Goal: Information Seeking & Learning: Check status

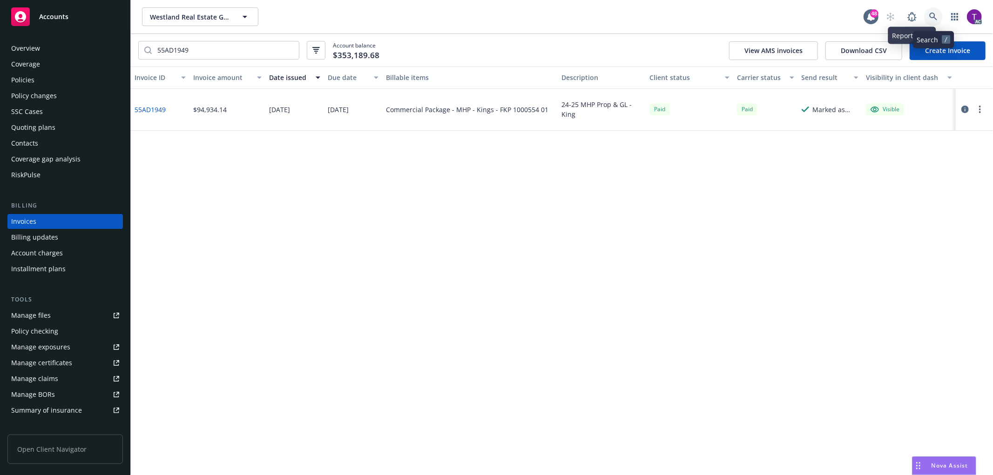
click at [930, 12] on link at bounding box center [933, 16] width 19 height 19
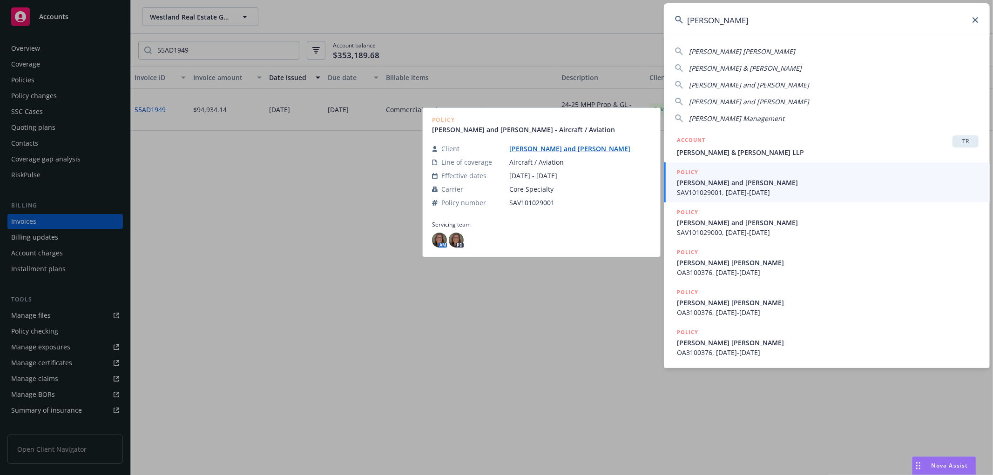
type input "[PERSON_NAME]"
click at [717, 192] on span "SAV101029001, [DATE]-[DATE]" at bounding box center [828, 193] width 302 height 10
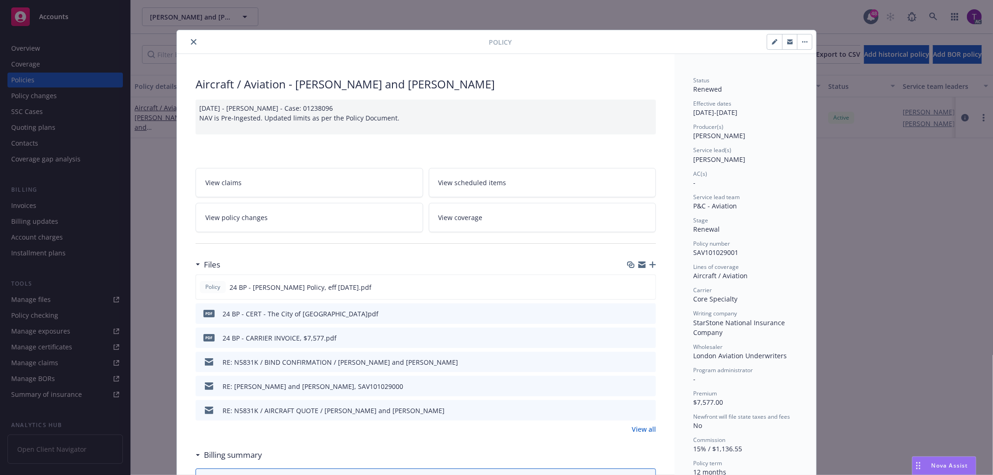
click at [192, 40] on icon "close" at bounding box center [194, 42] width 6 height 6
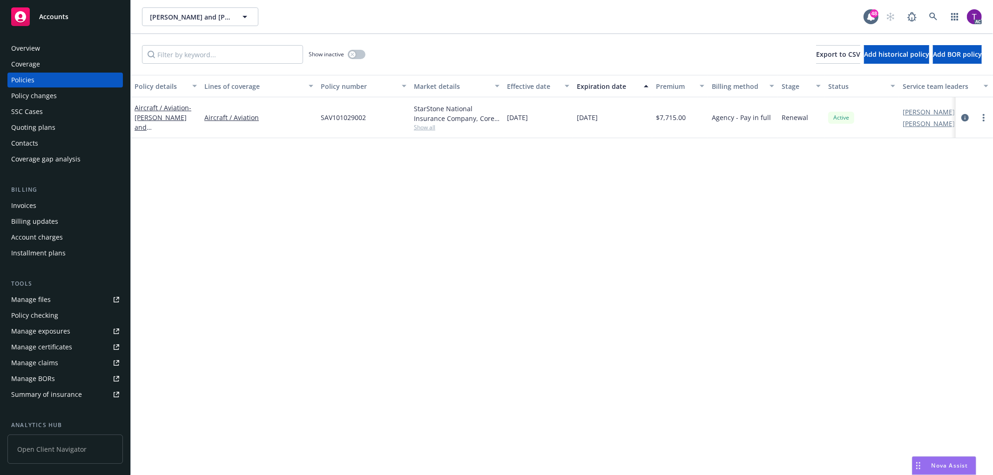
click at [48, 205] on div "Invoices" at bounding box center [65, 205] width 108 height 15
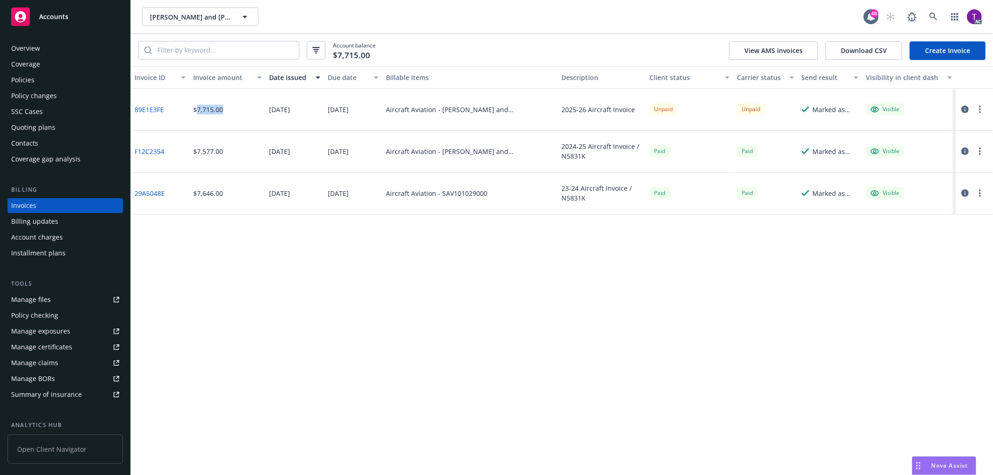
drag, startPoint x: 233, startPoint y: 109, endPoint x: 198, endPoint y: 112, distance: 34.5
click at [198, 112] on div "$7,715.00" at bounding box center [228, 110] width 76 height 42
copy div "7,715.00"
click at [937, 19] on icon at bounding box center [934, 17] width 8 height 8
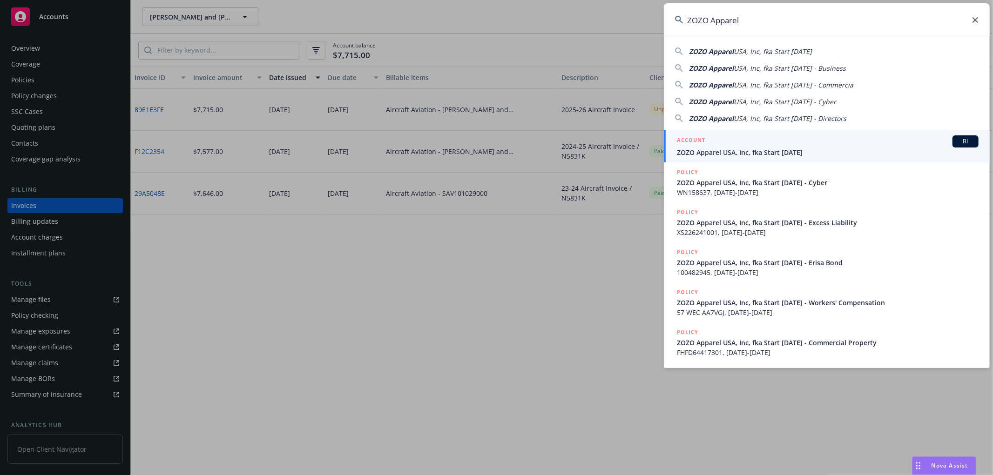
type input "ZOZO Apparel"
click at [699, 146] on h5 "ACCOUNT" at bounding box center [691, 141] width 28 height 11
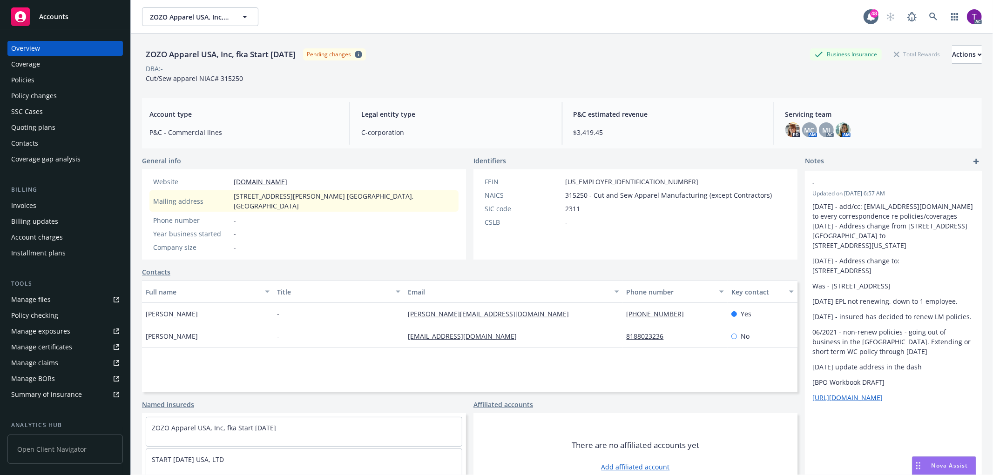
click at [37, 206] on div "Invoices" at bounding box center [65, 205] width 108 height 15
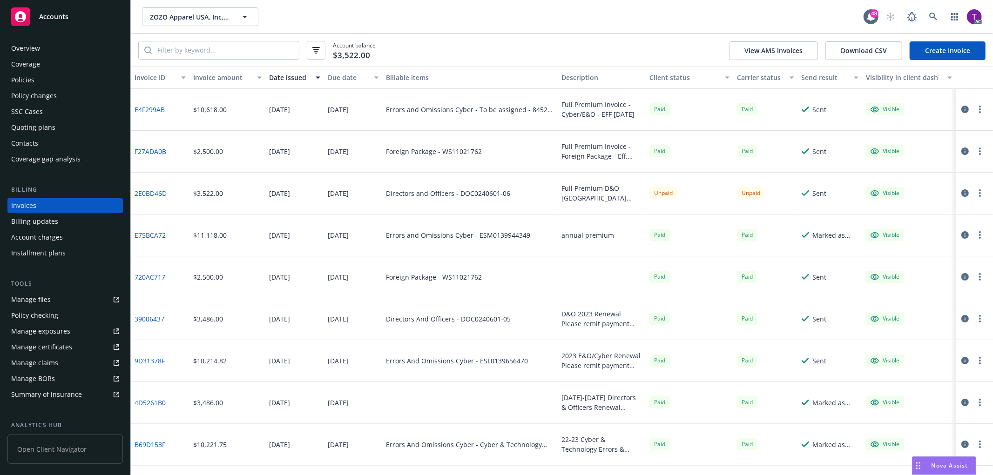
click at [223, 77] on div "Invoice amount" at bounding box center [222, 78] width 58 height 10
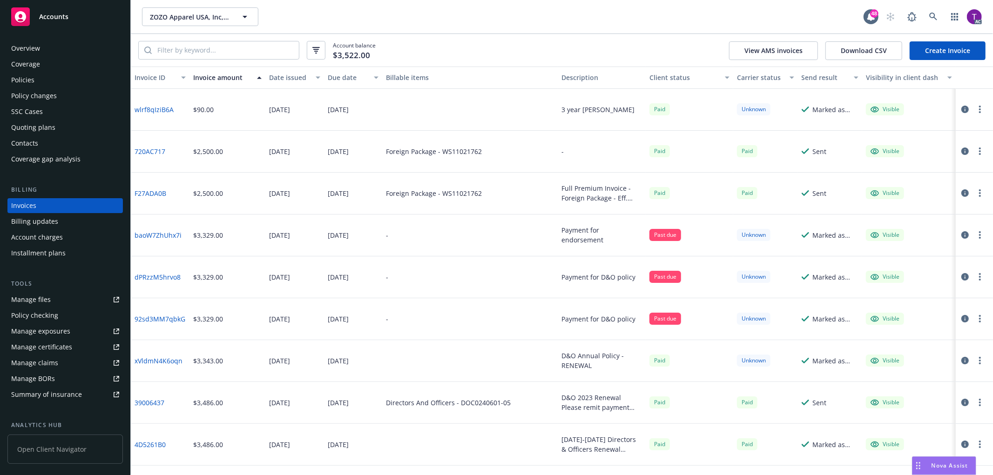
scroll to position [265, 0]
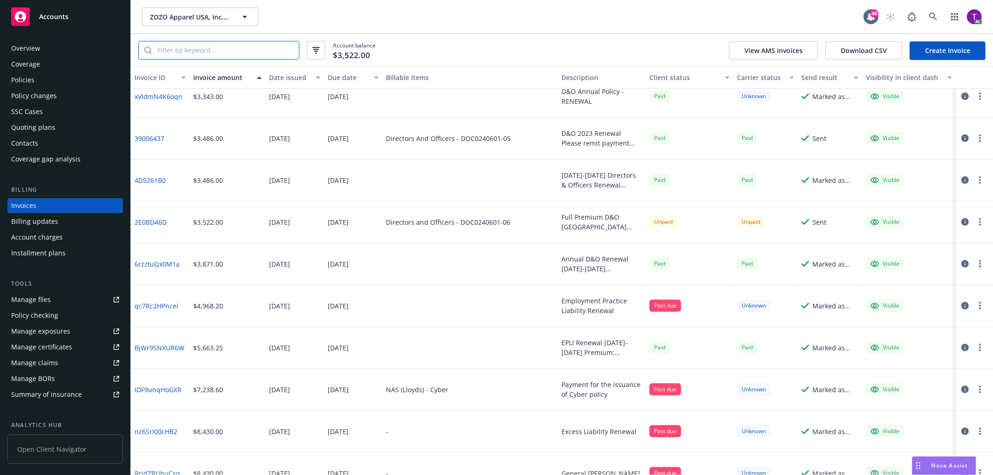
click at [197, 45] on input "search" at bounding box center [225, 50] width 147 height 18
paste input "DOC0240601-07"
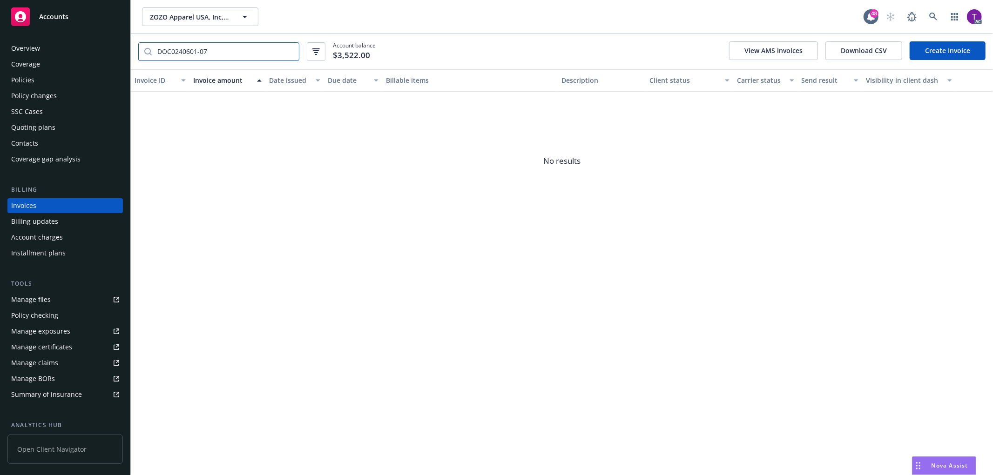
type input "DOC0240601-07"
click at [48, 76] on div "Policies" at bounding box center [65, 80] width 108 height 15
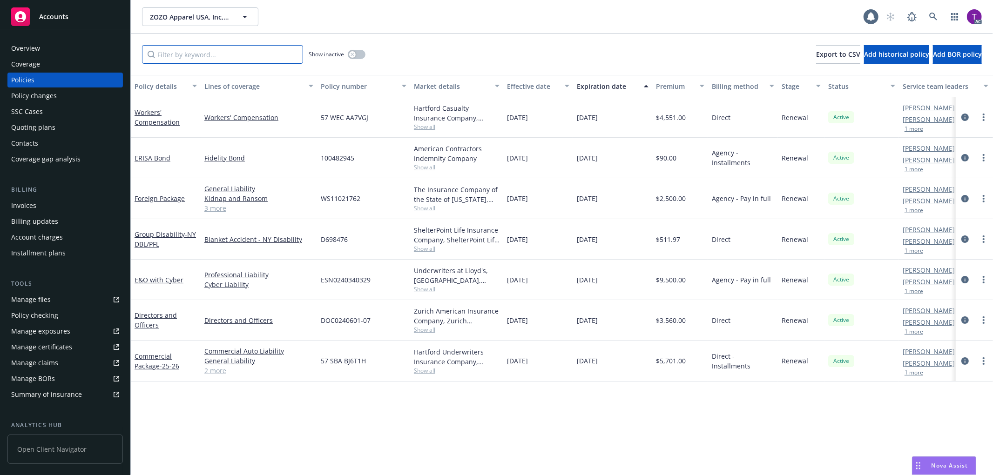
click at [193, 48] on input "Filter by keyword..." at bounding box center [222, 54] width 161 height 19
paste input "DOC0240601-07"
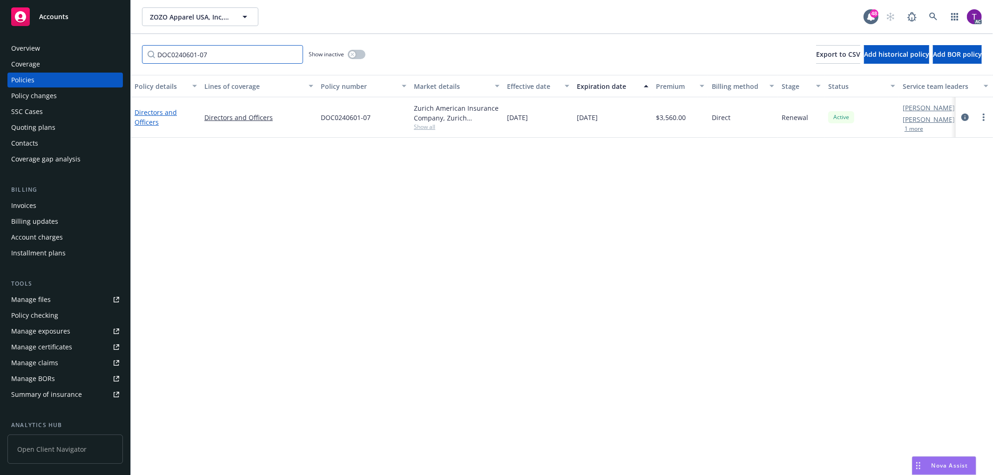
type input "DOC0240601-07"
click at [148, 121] on link "Directors and Officers" at bounding box center [156, 117] width 42 height 19
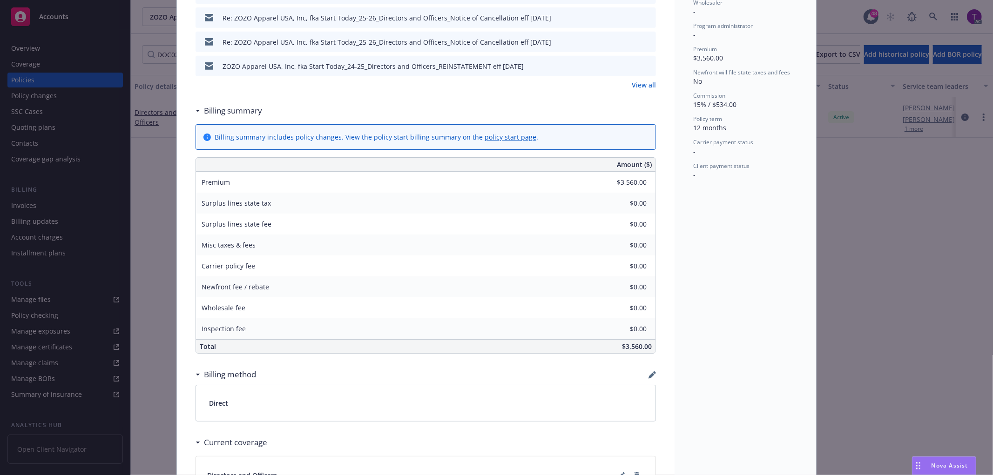
scroll to position [439, 0]
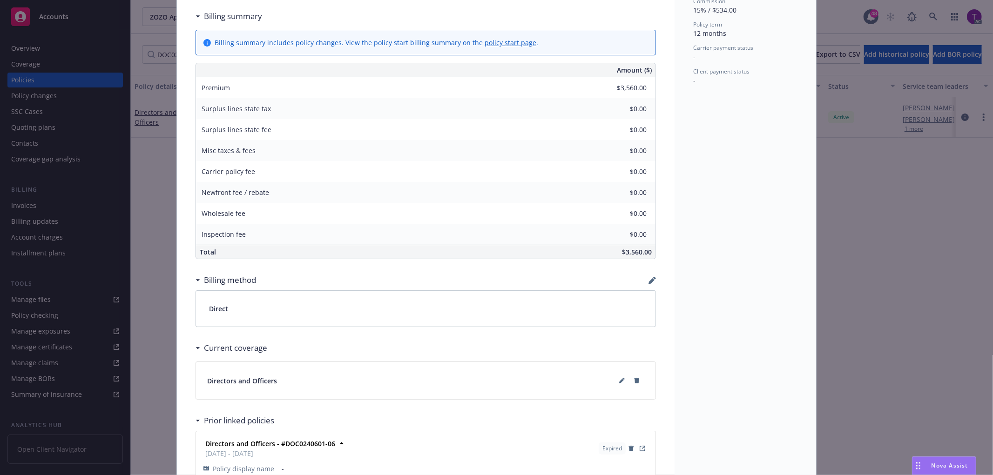
click at [859, 200] on div "Policy Directors and Officers Add internal notes here... View claims View sched…" at bounding box center [496, 237] width 993 height 475
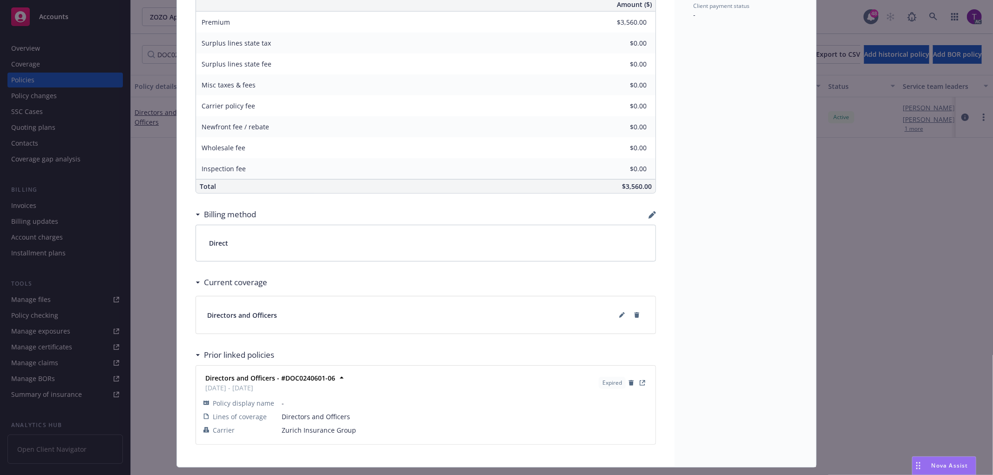
scroll to position [513, 0]
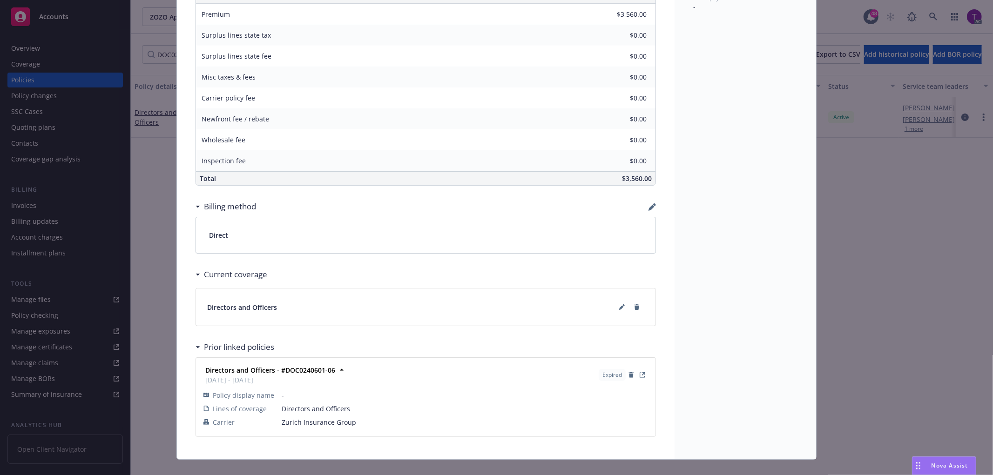
click at [33, 204] on div "Policy Directors and Officers Add internal notes here... View claims View sched…" at bounding box center [496, 237] width 993 height 475
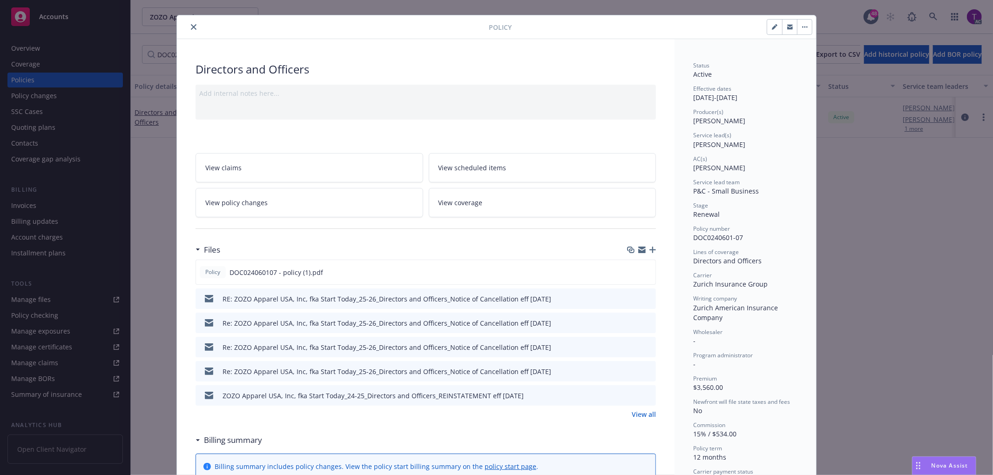
scroll to position [0, 0]
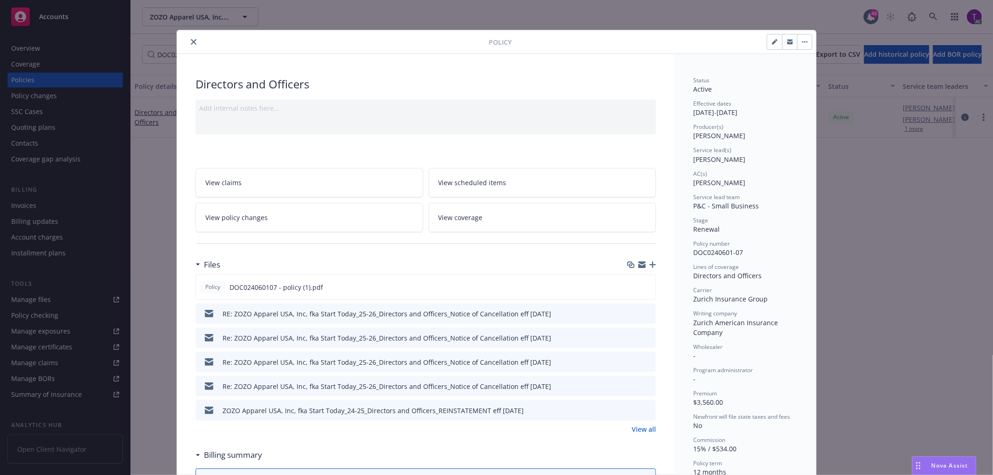
click at [191, 42] on icon "close" at bounding box center [194, 42] width 6 height 6
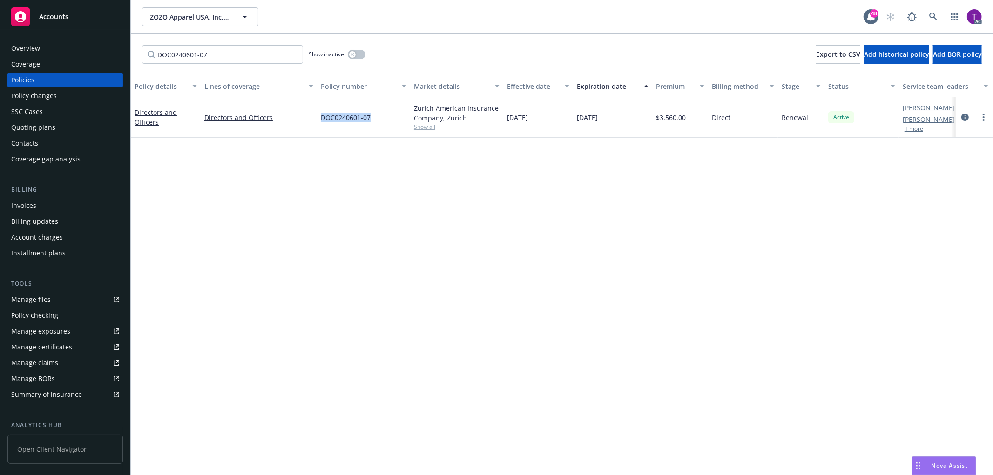
drag, startPoint x: 350, startPoint y: 117, endPoint x: 319, endPoint y: 115, distance: 31.3
click at [319, 115] on div "DOC0240601-07" at bounding box center [363, 117] width 93 height 41
copy span "DOC0240601-07"
click at [36, 205] on div "Invoices" at bounding box center [65, 205] width 108 height 15
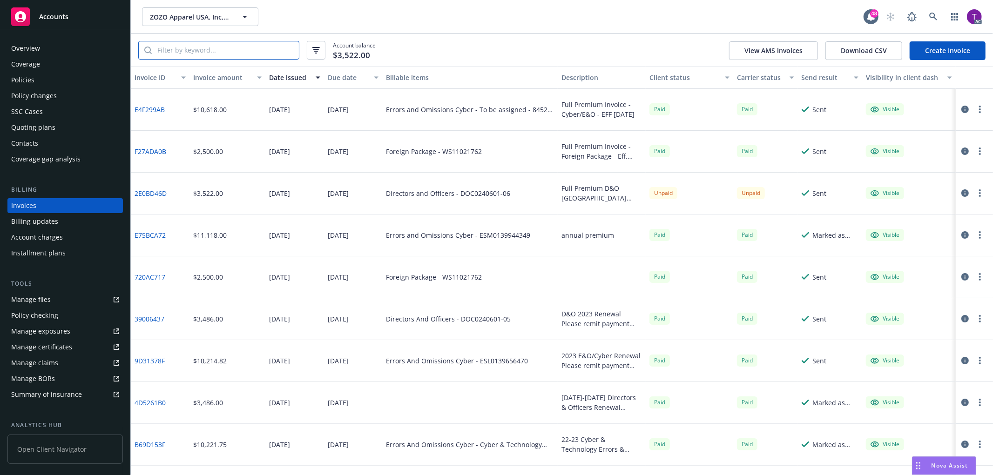
click at [195, 54] on input "search" at bounding box center [225, 50] width 147 height 18
paste input "DOC0240601-07"
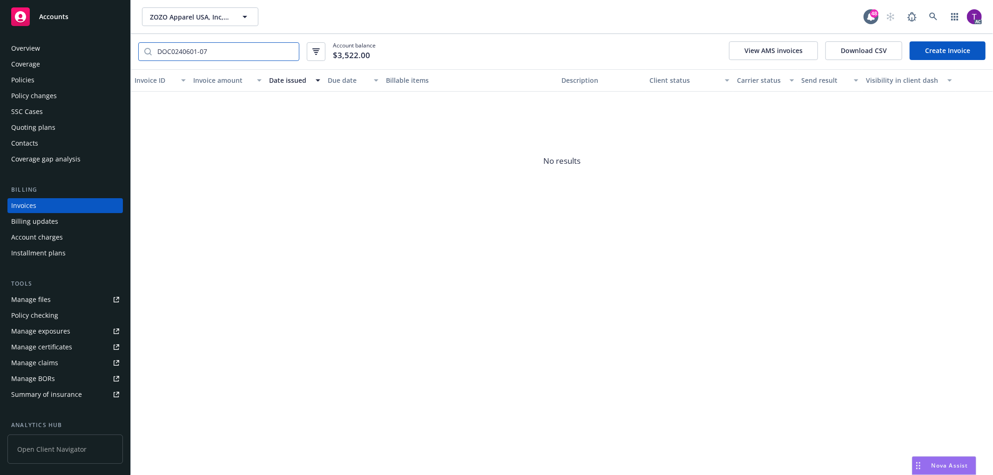
type input "DOC0240601-07"
click at [48, 77] on div "Policies" at bounding box center [65, 80] width 108 height 15
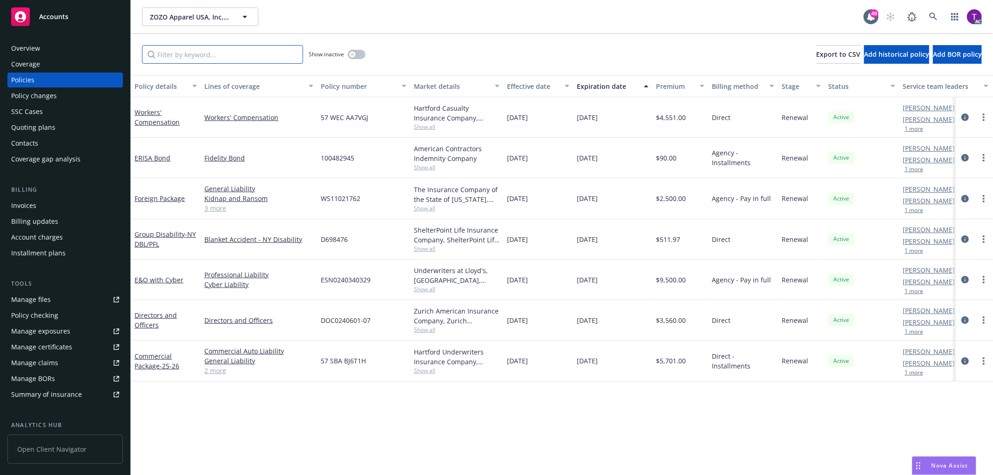
click at [197, 55] on input "Filter by keyword..." at bounding box center [222, 54] width 161 height 19
paste input "DOC0240601-07"
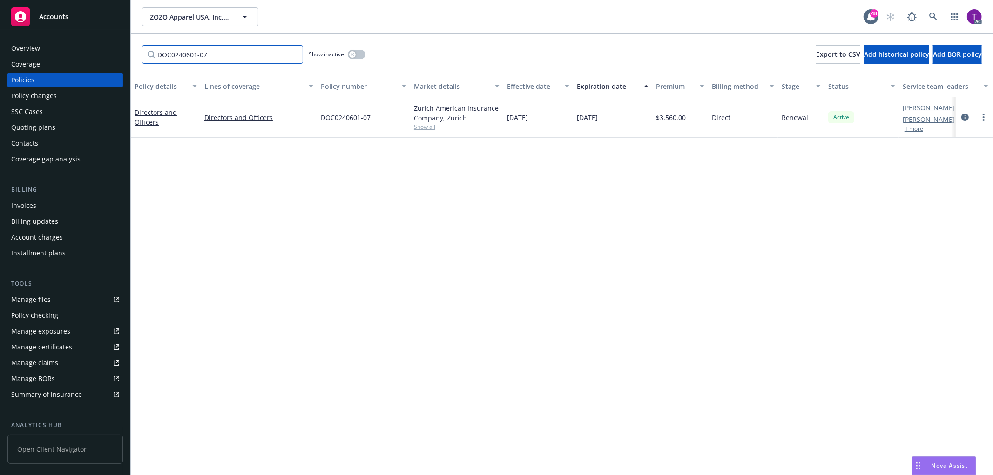
type input "DOC0240601-07"
click at [219, 248] on div "Policy details Lines of coverage Policy number Market details Effective date Ex…" at bounding box center [562, 275] width 862 height 401
click at [49, 200] on div "Invoices" at bounding box center [65, 205] width 108 height 15
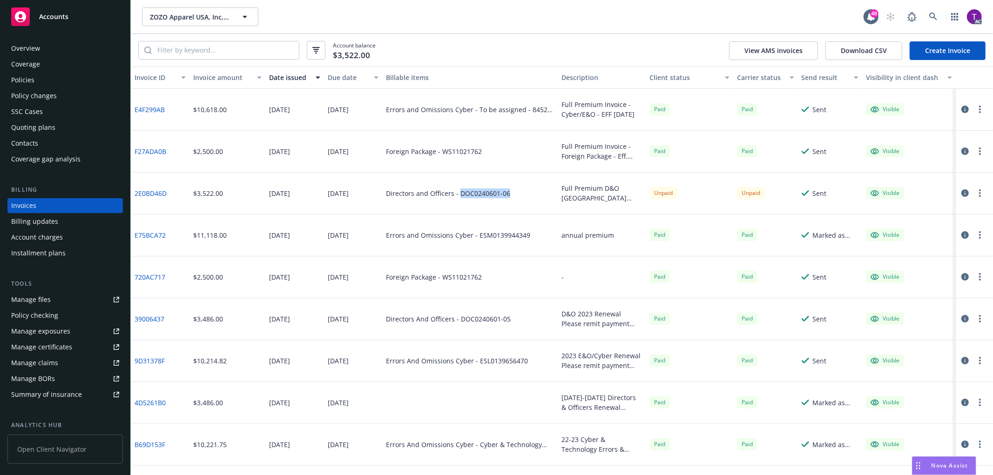
drag, startPoint x: 513, startPoint y: 197, endPoint x: 457, endPoint y: 192, distance: 56.5
click at [457, 192] on div "Directors and Officers - DOC0240601-06" at bounding box center [470, 194] width 176 height 42
copy div "DOC0240601-06"
click at [256, 45] on input "search" at bounding box center [225, 50] width 147 height 18
paste input "DOC0240601-06"
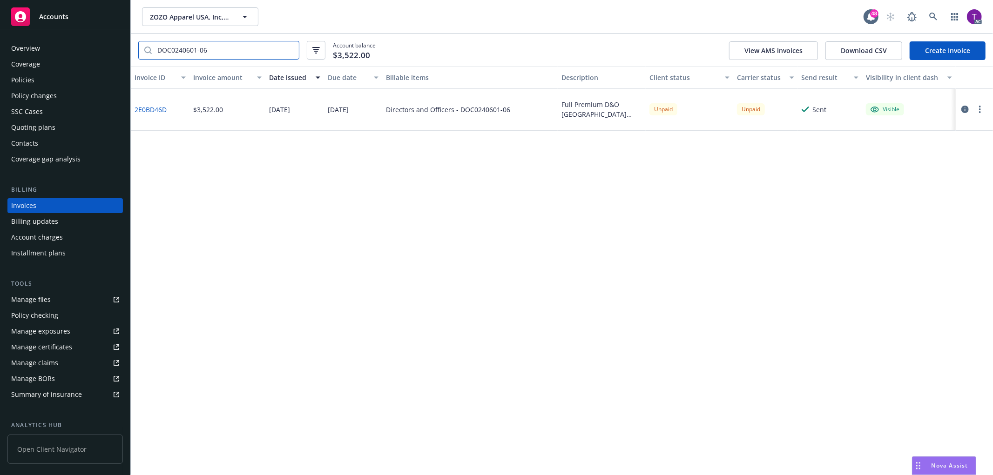
type input "DOC0240601-06"
click at [24, 77] on div "Policies" at bounding box center [22, 80] width 23 height 15
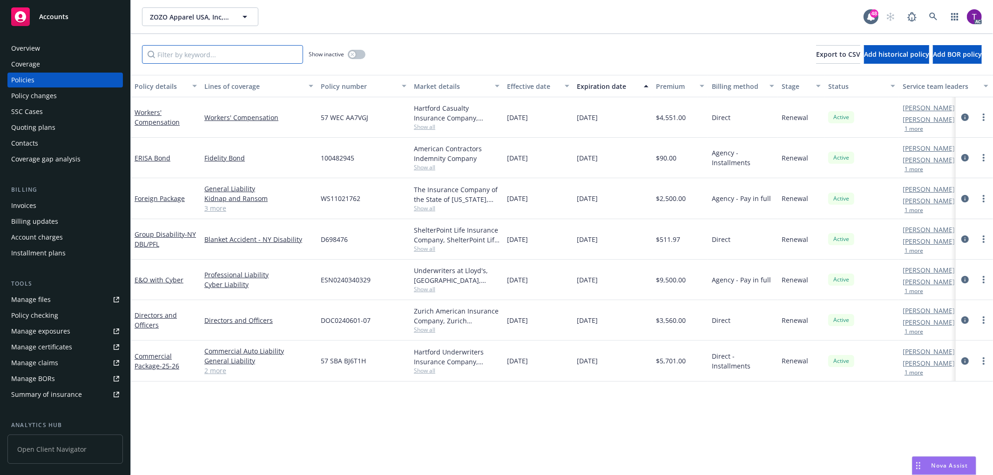
click at [190, 52] on input "Filter by keyword..." at bounding box center [222, 54] width 161 height 19
paste input "DOC0240601-06"
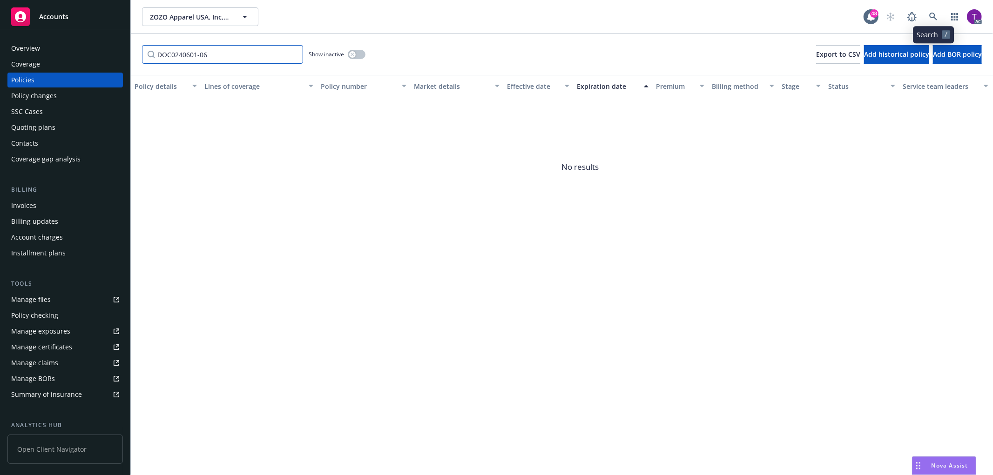
type input "DOC0240601-06"
click at [939, 24] on link at bounding box center [933, 16] width 19 height 19
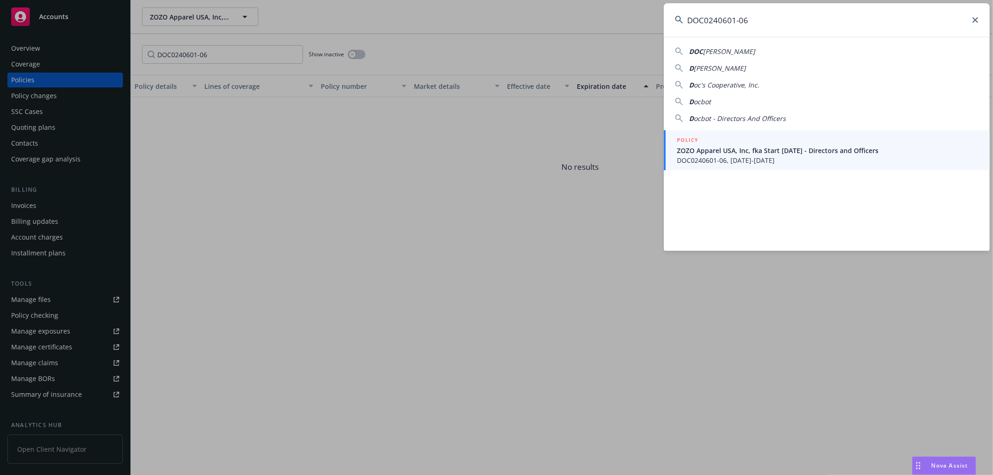
type input "DOC0240601-06"
click at [710, 151] on span "ZOZO Apparel USA, Inc, fka Start [DATE] - Directors and Officers" at bounding box center [828, 151] width 302 height 10
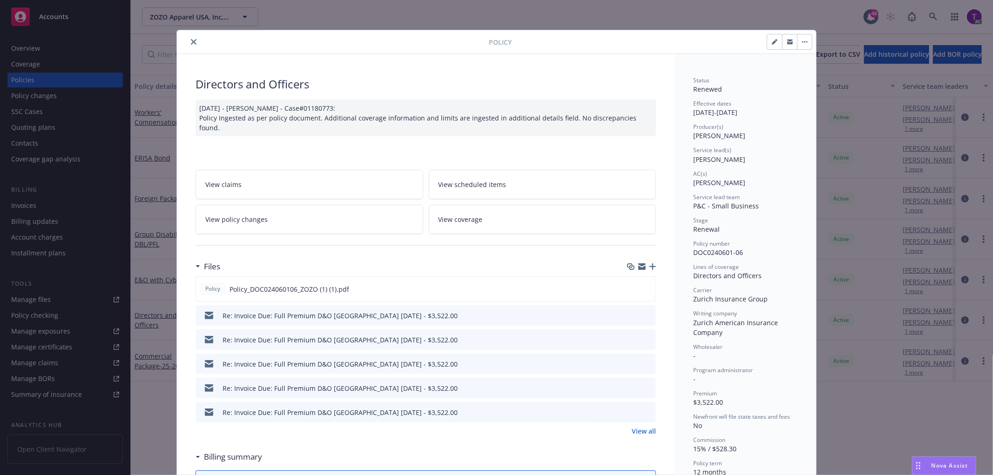
click at [191, 42] on icon "close" at bounding box center [194, 42] width 6 height 6
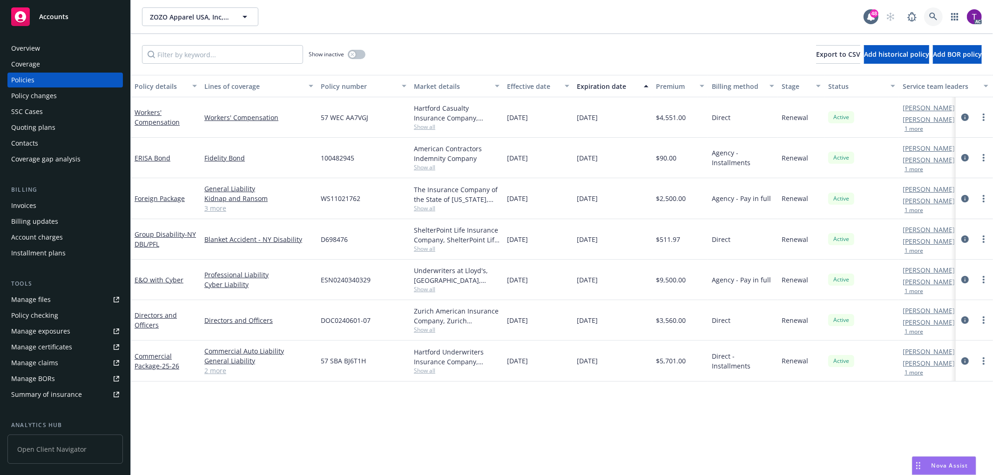
click at [934, 22] on link at bounding box center [933, 16] width 19 height 19
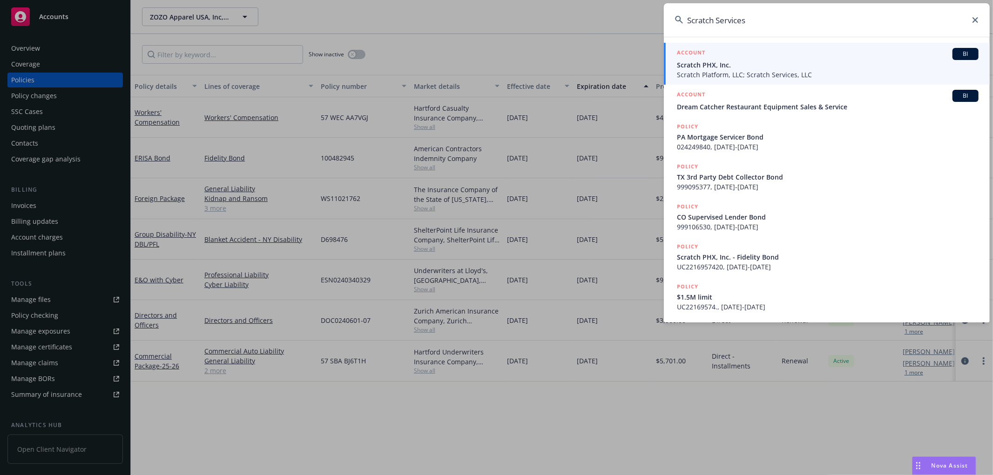
type input "Scratch Services"
click at [698, 59] on div "ACCOUNT BI" at bounding box center [828, 54] width 302 height 12
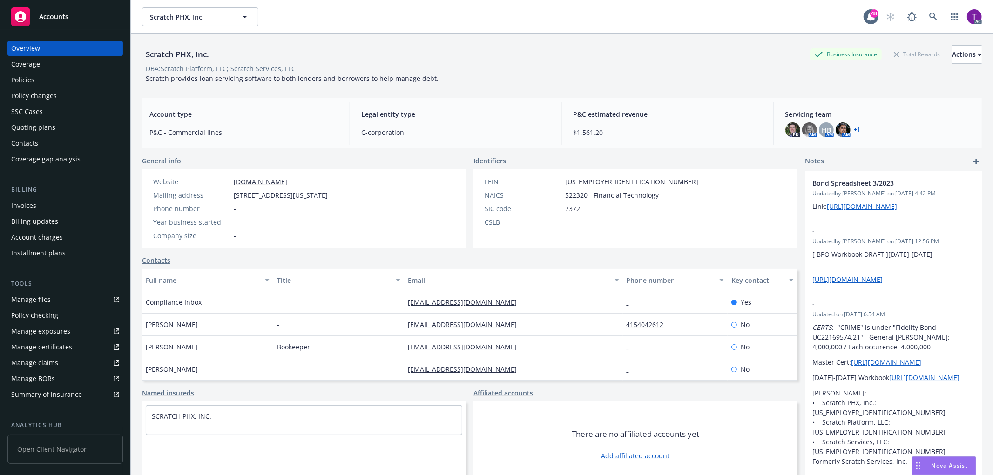
click at [79, 203] on div "Invoices" at bounding box center [65, 205] width 108 height 15
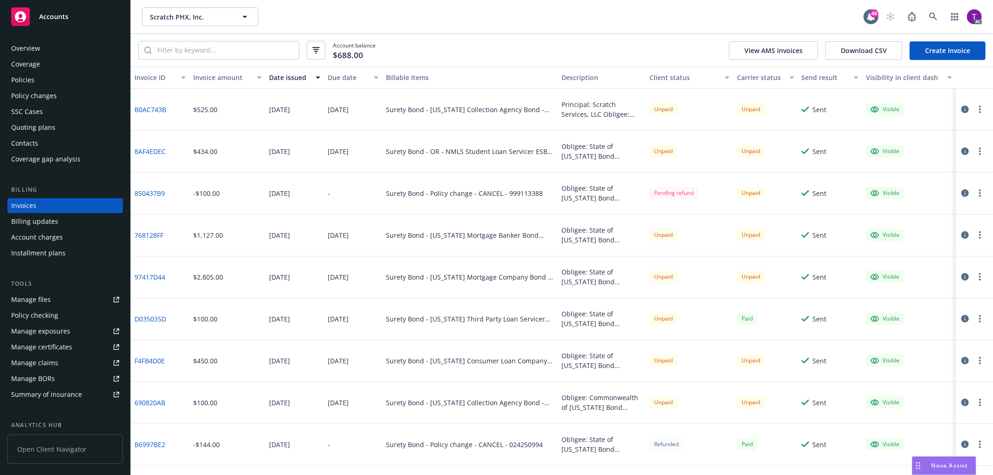
click at [203, 78] on div "Invoice amount" at bounding box center [222, 78] width 58 height 10
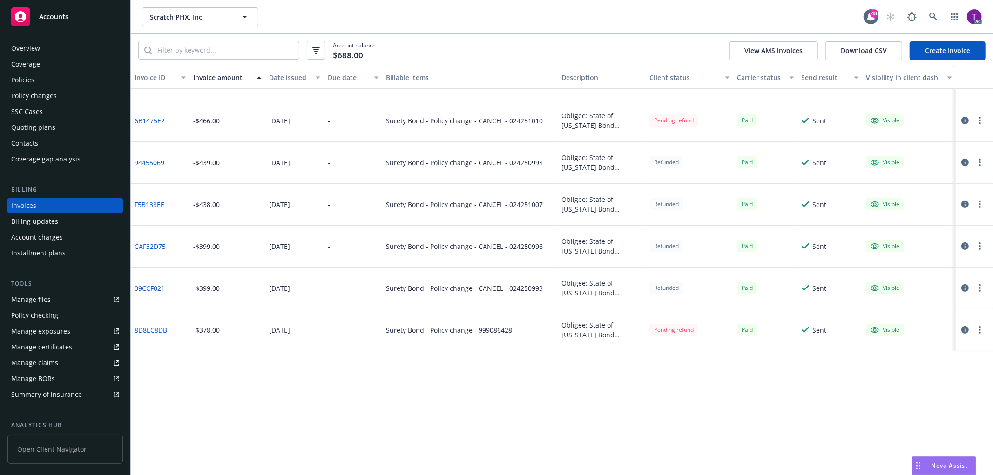
scroll to position [78, 0]
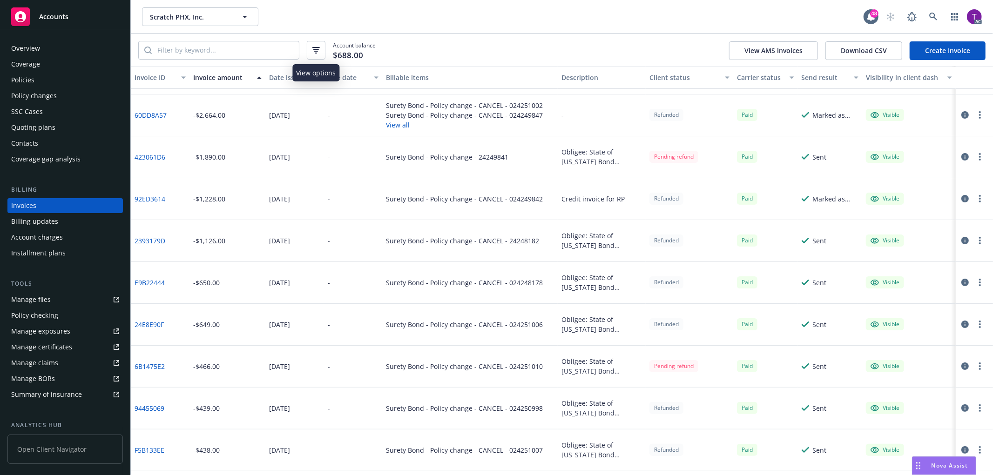
click at [318, 48] on icon "button" at bounding box center [315, 47] width 7 height 1
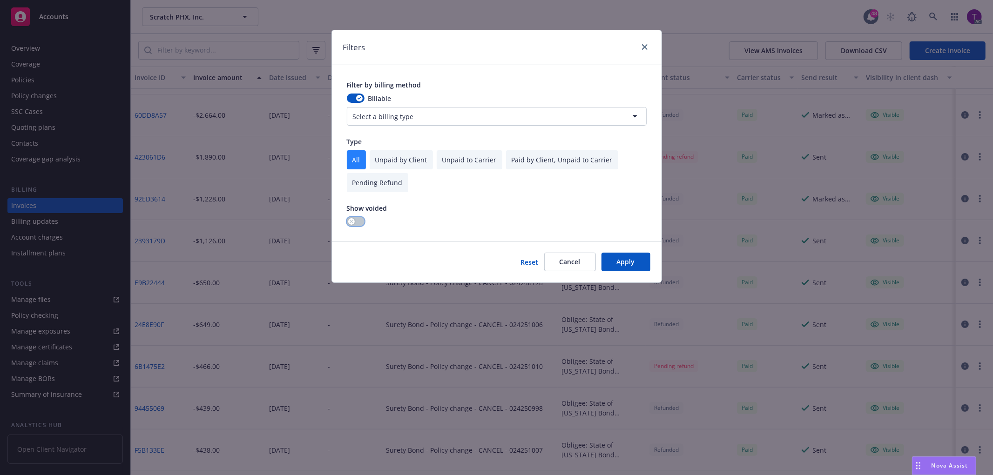
click at [348, 222] on div "button" at bounding box center [351, 221] width 7 height 7
click at [623, 263] on button "Apply" at bounding box center [626, 262] width 49 height 19
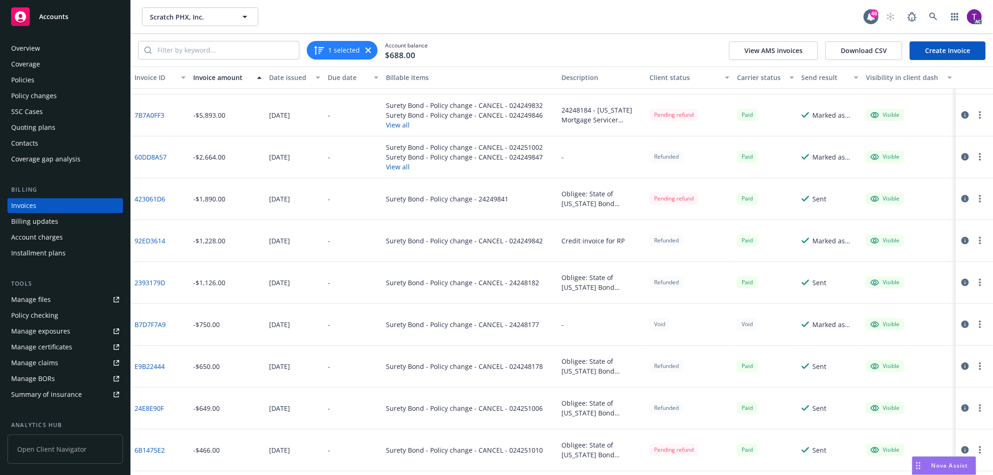
scroll to position [120, 0]
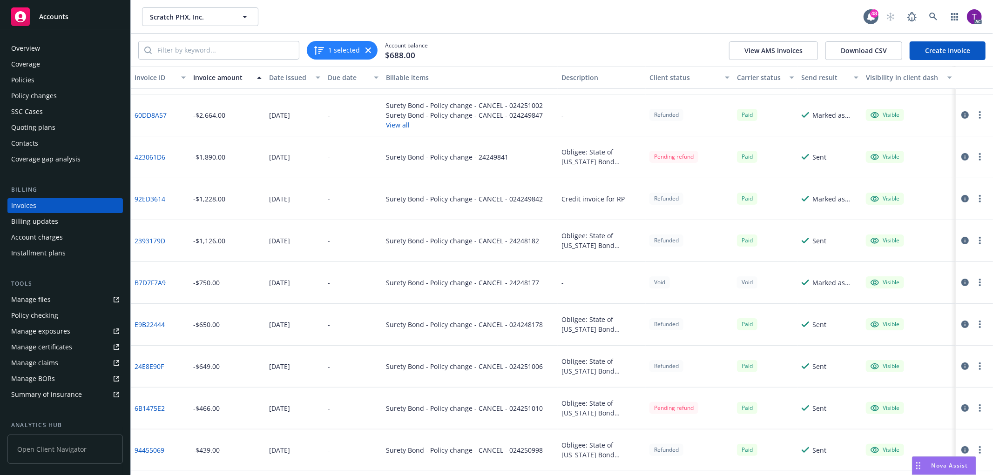
click at [517, 20] on div "Scratch PHX, Inc. Scratch PHX, Inc." at bounding box center [503, 16] width 722 height 19
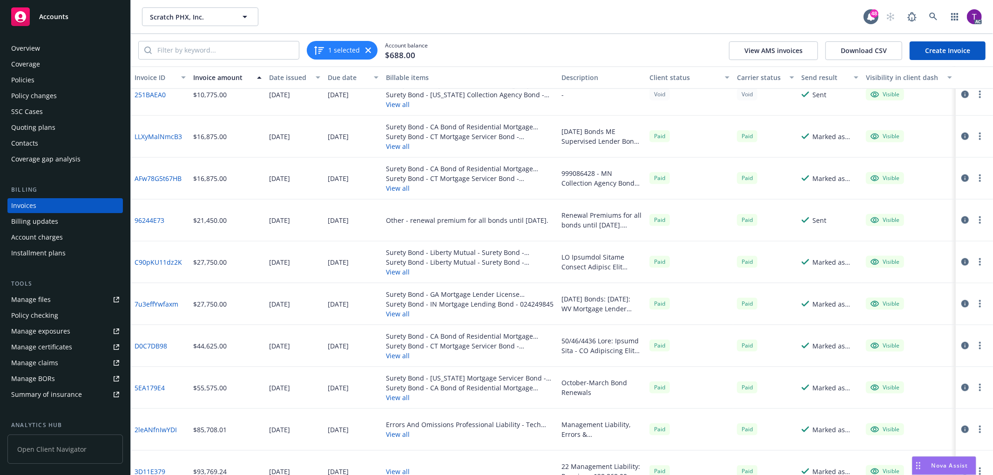
scroll to position [3930, 0]
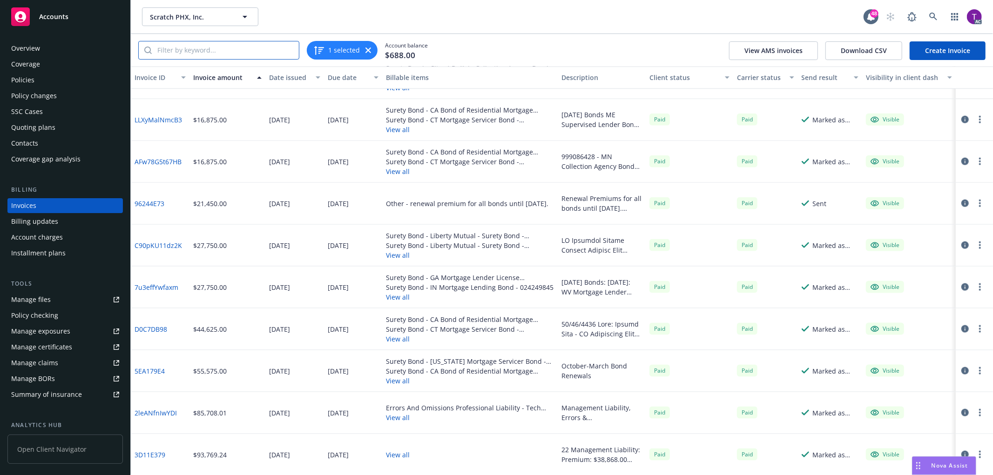
click at [191, 52] on input "search" at bounding box center [225, 50] width 147 height 18
paste input "7B7A0FF3"
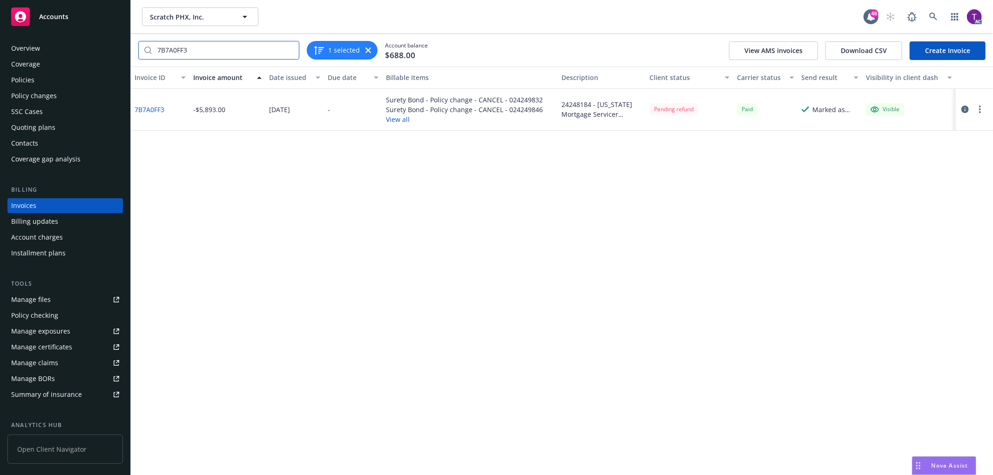
type input "7B7A0FF3"
click at [161, 107] on link "7B7A0FF3" at bounding box center [150, 110] width 30 height 10
click at [288, 50] on input "7B7A0FF3" at bounding box center [225, 50] width 147 height 18
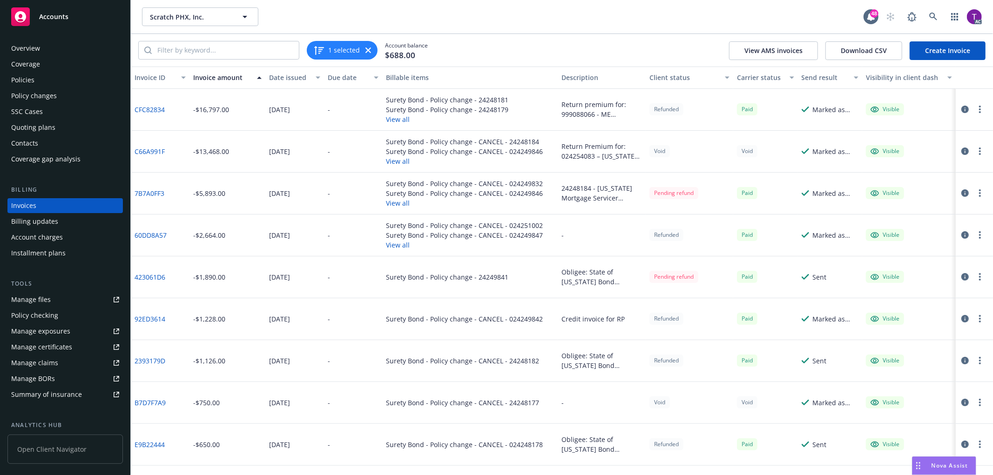
click at [152, 110] on link "CFC82834" at bounding box center [150, 110] width 30 height 10
click at [267, 52] on input "search" at bounding box center [225, 50] width 147 height 18
paste input "41BF3235"
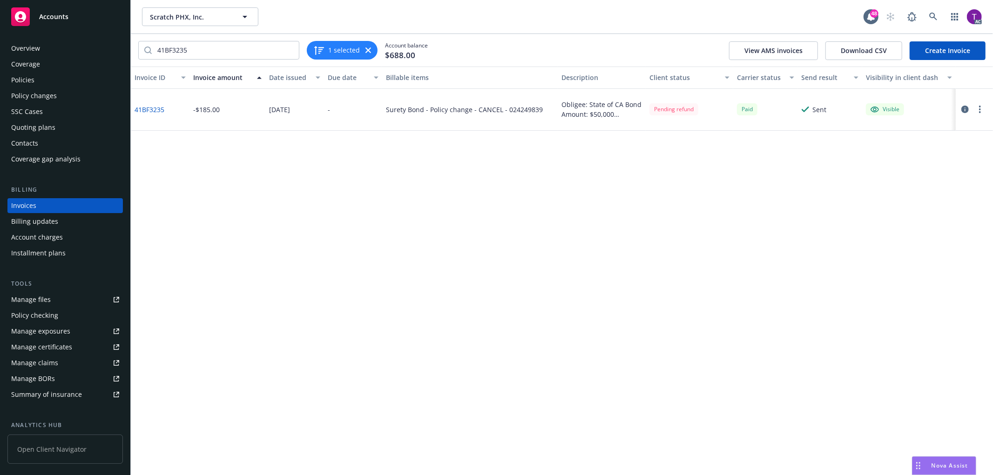
click at [517, 109] on div "Surety Bond - Policy change - CANCEL - 024249839" at bounding box center [464, 110] width 157 height 10
copy div "024249839"
click at [964, 110] on icon "button" at bounding box center [965, 109] width 7 height 7
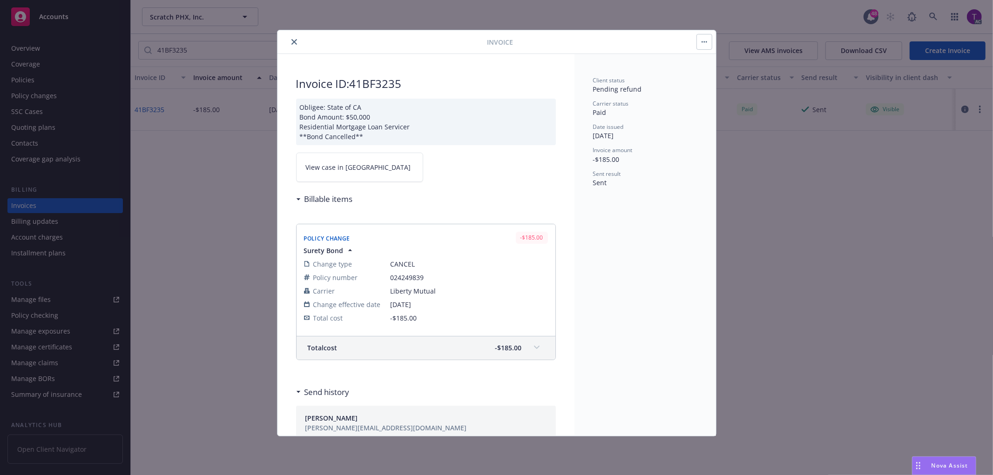
click at [325, 174] on link "View case in [GEOGRAPHIC_DATA]" at bounding box center [359, 167] width 127 height 29
click at [294, 43] on icon "close" at bounding box center [295, 42] width 6 height 6
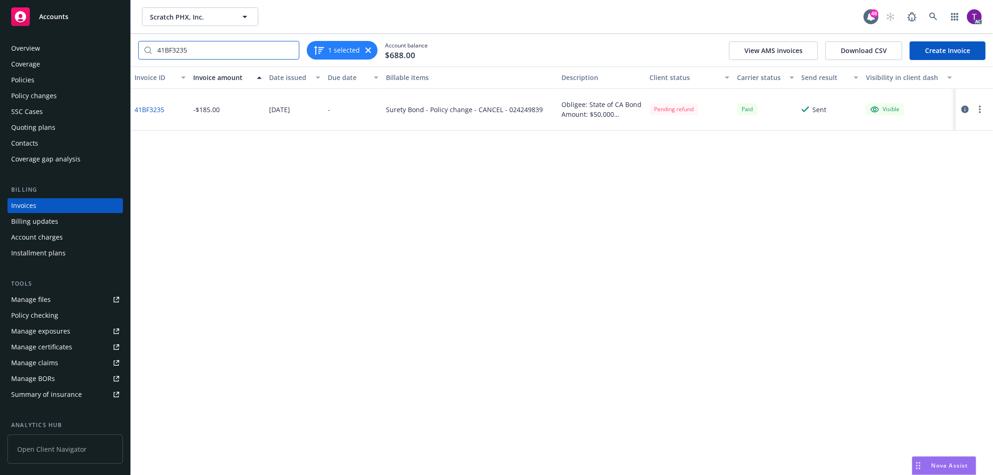
click at [209, 56] on input "41BF3235" at bounding box center [225, 50] width 147 height 18
drag, startPoint x: 204, startPoint y: 53, endPoint x: 108, endPoint y: 34, distance: 97.7
click at [108, 34] on div "Accounts Overview Coverage Policies Policy changes SSC Cases Quoting plans Cont…" at bounding box center [496, 237] width 993 height 475
paste input "991FE74D"
type input "991FE74D"
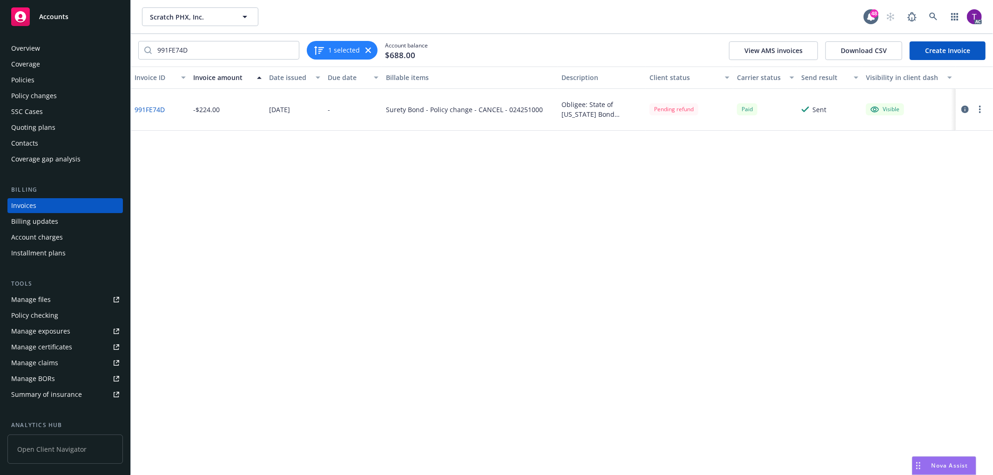
click at [964, 106] on icon "button" at bounding box center [965, 109] width 7 height 7
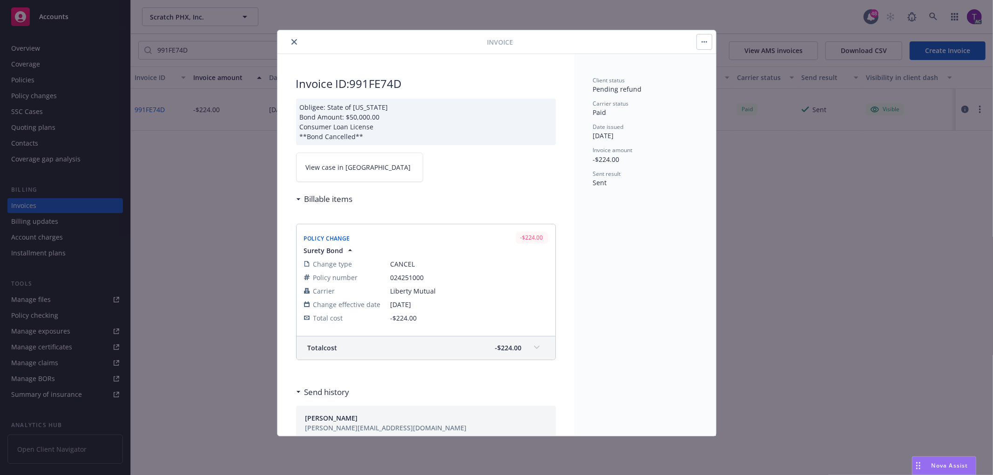
click at [351, 170] on span "View case in [GEOGRAPHIC_DATA]" at bounding box center [358, 168] width 105 height 10
click at [295, 39] on icon "close" at bounding box center [295, 42] width 6 height 6
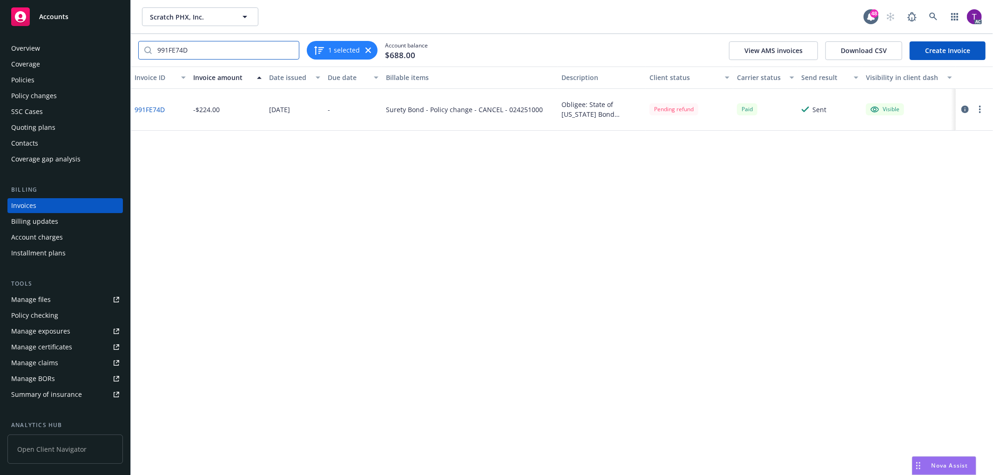
click at [287, 53] on input "991FE74D" at bounding box center [225, 50] width 147 height 18
click at [289, 49] on input "991FE74D" at bounding box center [225, 50] width 147 height 18
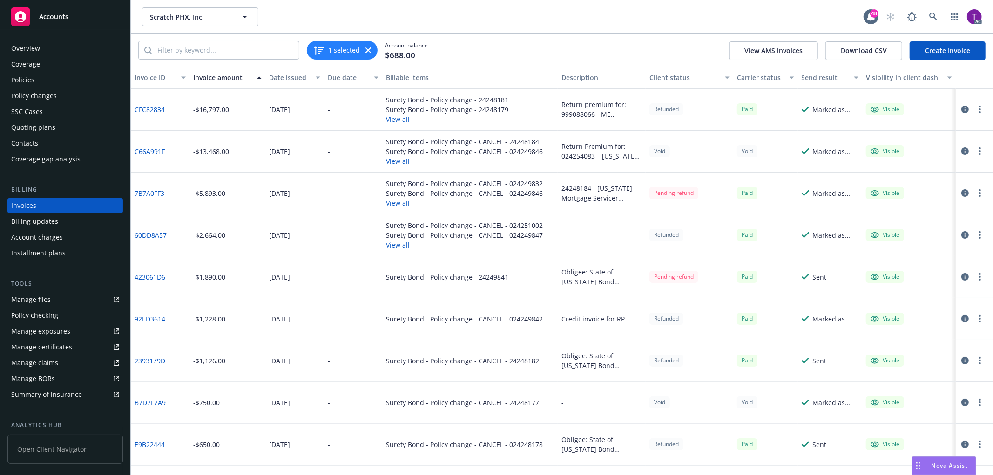
click at [962, 109] on icon "button" at bounding box center [965, 109] width 7 height 7
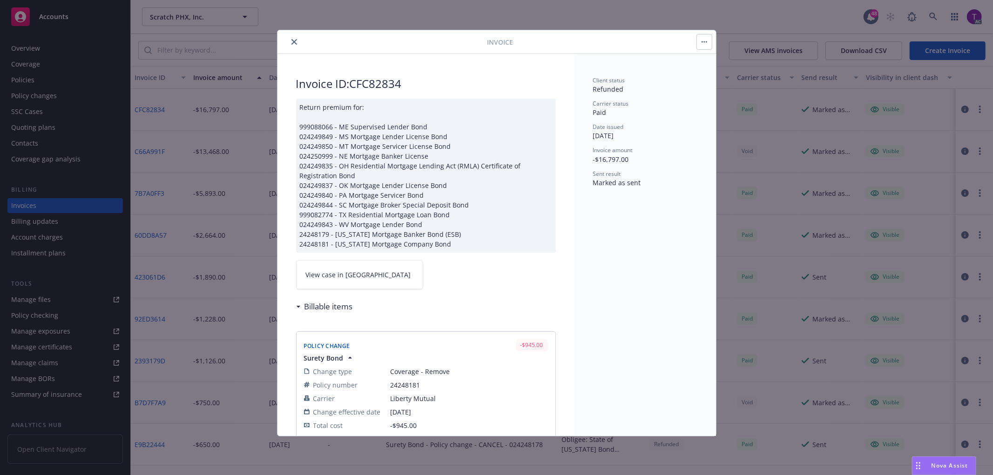
click at [309, 268] on link "View case in [GEOGRAPHIC_DATA]" at bounding box center [359, 274] width 127 height 29
click at [294, 41] on icon "close" at bounding box center [295, 42] width 6 height 6
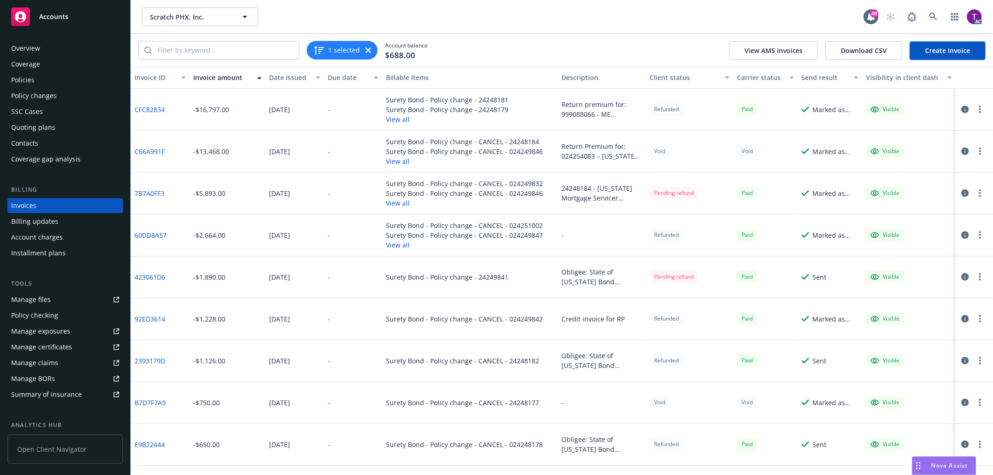
click at [962, 319] on icon "button" at bounding box center [965, 318] width 7 height 7
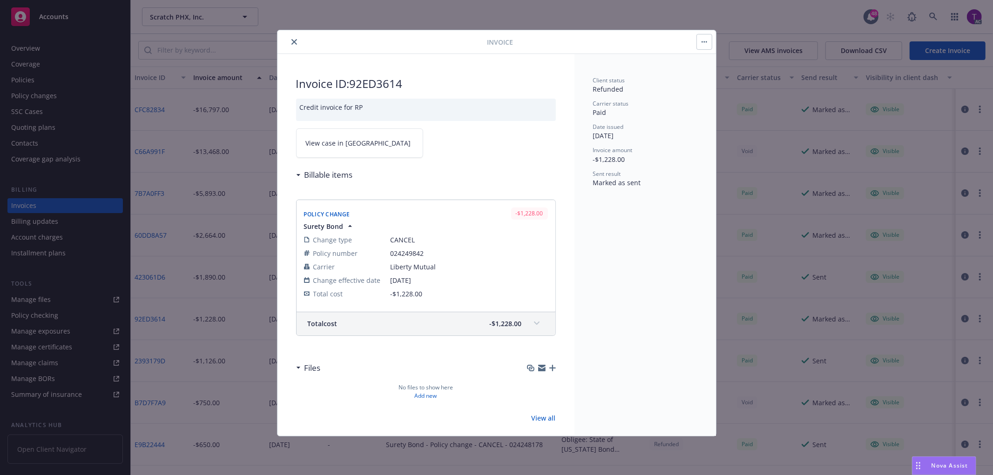
click at [326, 141] on span "View case in [GEOGRAPHIC_DATA]" at bounding box center [358, 143] width 105 height 10
click at [294, 41] on icon "close" at bounding box center [295, 42] width 6 height 6
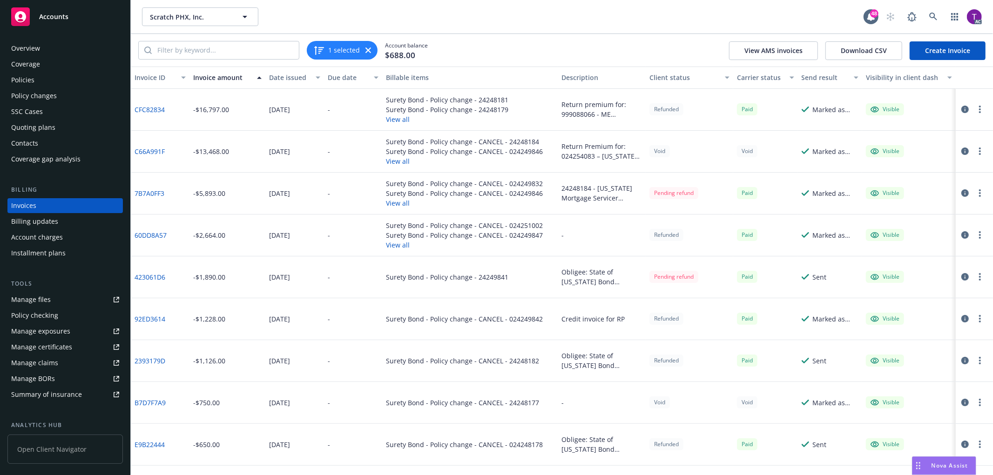
click at [962, 442] on icon "button" at bounding box center [965, 444] width 7 height 7
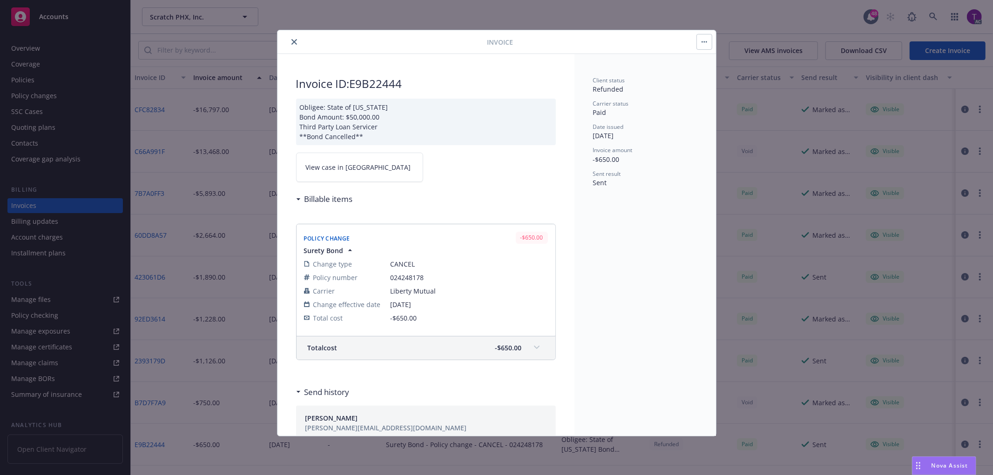
click at [339, 176] on link "View case in [GEOGRAPHIC_DATA]" at bounding box center [359, 167] width 127 height 29
click at [294, 42] on icon "close" at bounding box center [295, 42] width 6 height 6
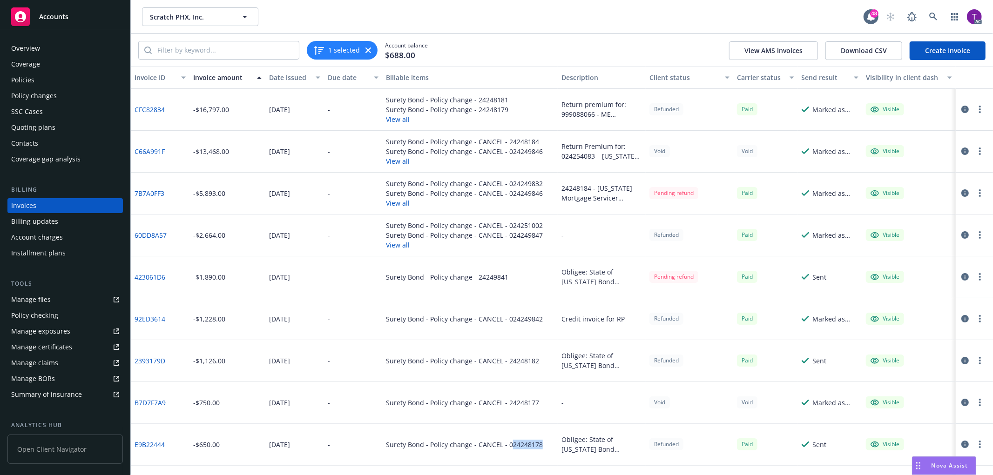
drag, startPoint x: 538, startPoint y: 444, endPoint x: 508, endPoint y: 452, distance: 31.7
click at [508, 452] on div "Surety Bond - Policy change - CANCEL - 024248178" at bounding box center [470, 445] width 176 height 42
copy div "24248178"
click at [144, 443] on link "E9B22444" at bounding box center [150, 445] width 30 height 10
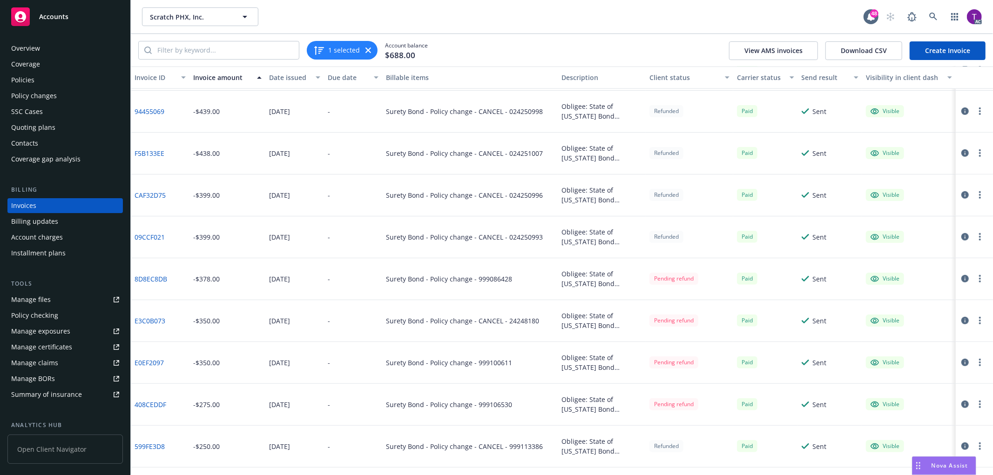
scroll to position [505, 0]
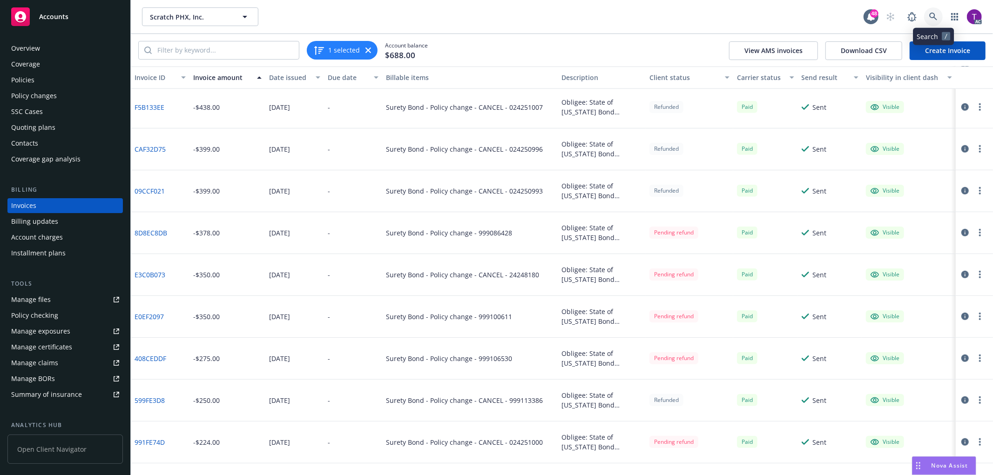
click at [933, 17] on icon at bounding box center [934, 17] width 8 height 8
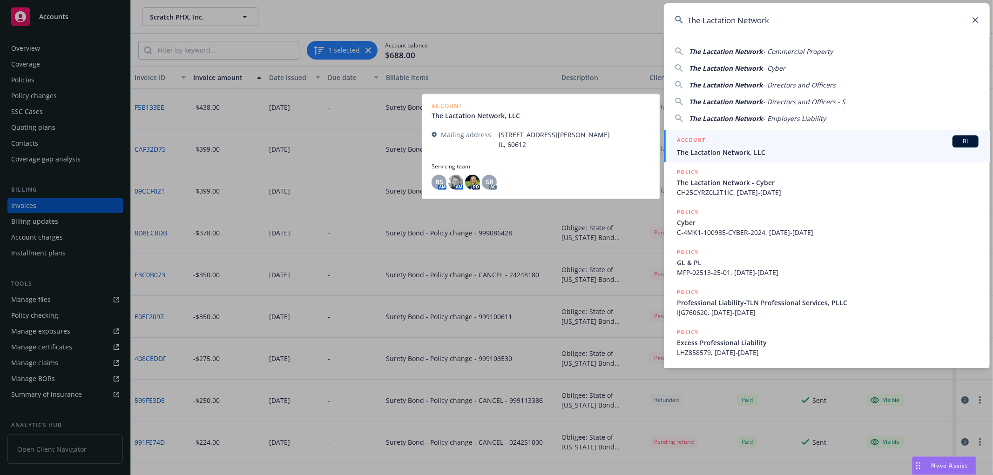
type input "The Lactation Network"
click at [758, 155] on span "The Lactation Network, LLC" at bounding box center [828, 153] width 302 height 10
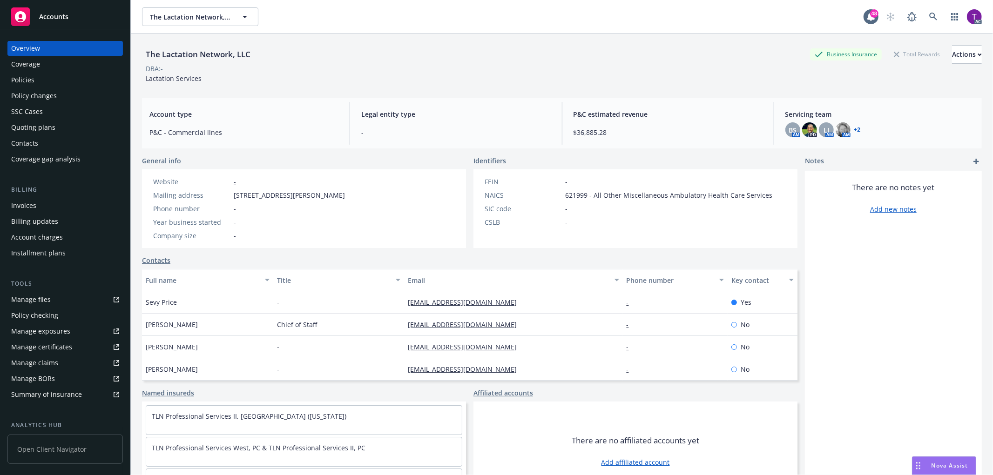
click at [30, 198] on div "Invoices" at bounding box center [23, 205] width 25 height 15
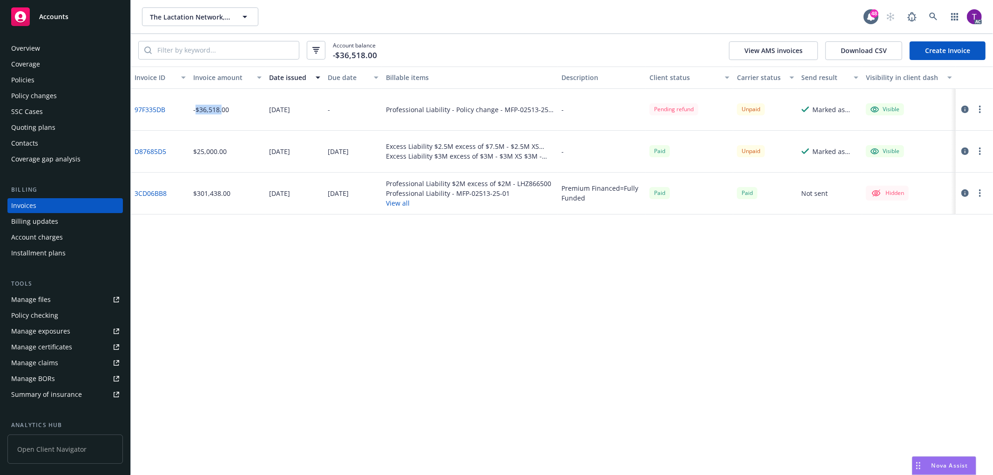
drag, startPoint x: 221, startPoint y: 112, endPoint x: 196, endPoint y: 112, distance: 25.2
click at [196, 112] on div "-$36,518.00" at bounding box center [211, 110] width 36 height 10
copy div "$36,518."
drag, startPoint x: 232, startPoint y: 115, endPoint x: 197, endPoint y: 113, distance: 35.4
click at [197, 113] on div "-$36,518.00" at bounding box center [228, 110] width 76 height 42
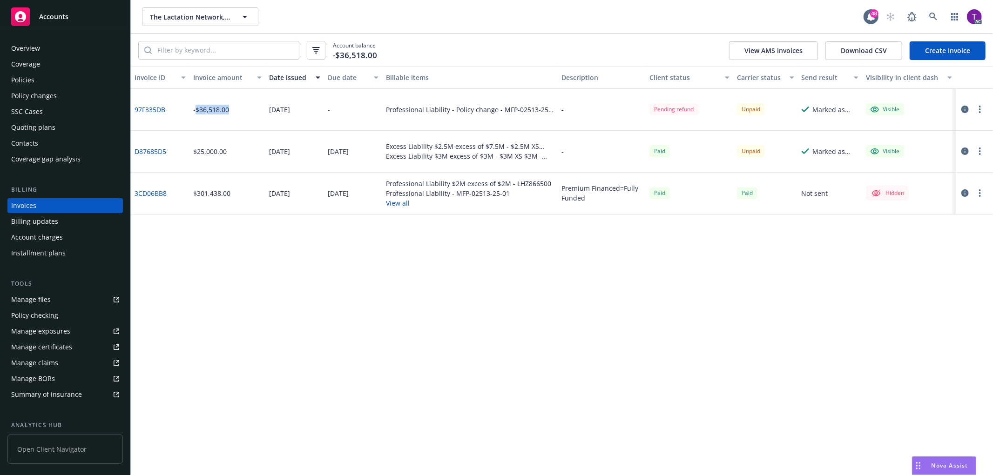
copy div "$36,518.00"
click at [338, 364] on div "Invoice ID Invoice amount Date issued Due date Billable items Description Clien…" at bounding box center [562, 271] width 862 height 409
drag, startPoint x: 167, startPoint y: 107, endPoint x: 134, endPoint y: 109, distance: 32.7
click at [134, 109] on div "97F335DB" at bounding box center [160, 110] width 59 height 42
copy link "97F335DB"
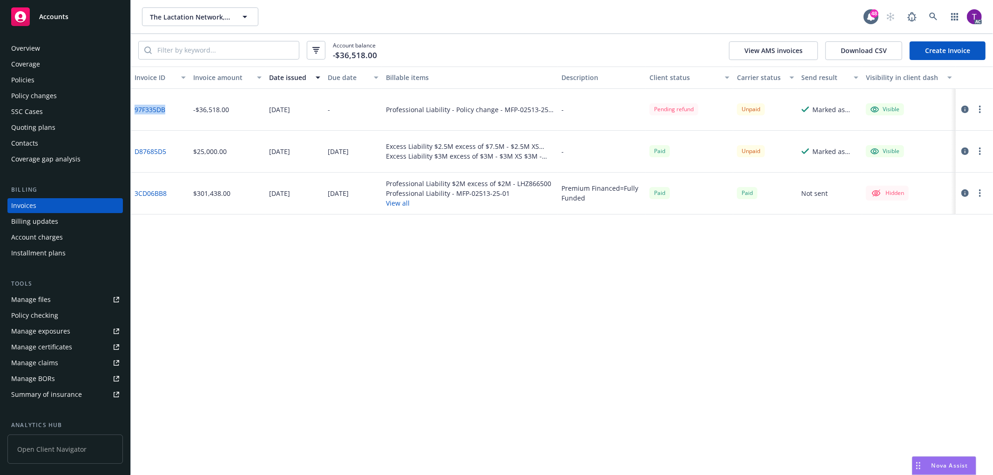
click at [963, 106] on icon "button" at bounding box center [965, 109] width 7 height 7
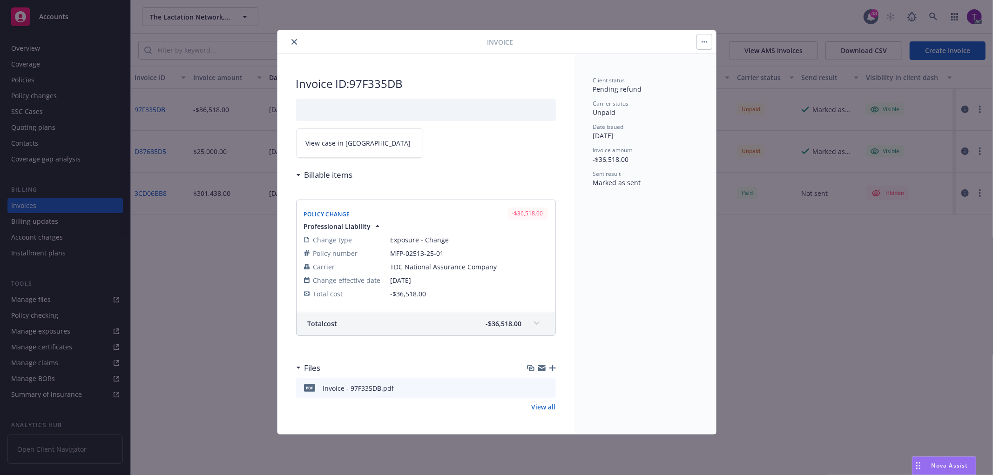
click at [328, 139] on span "View case in [GEOGRAPHIC_DATA]" at bounding box center [358, 143] width 105 height 10
click at [294, 42] on icon "close" at bounding box center [295, 42] width 6 height 6
